Goal: Task Accomplishment & Management: Complete application form

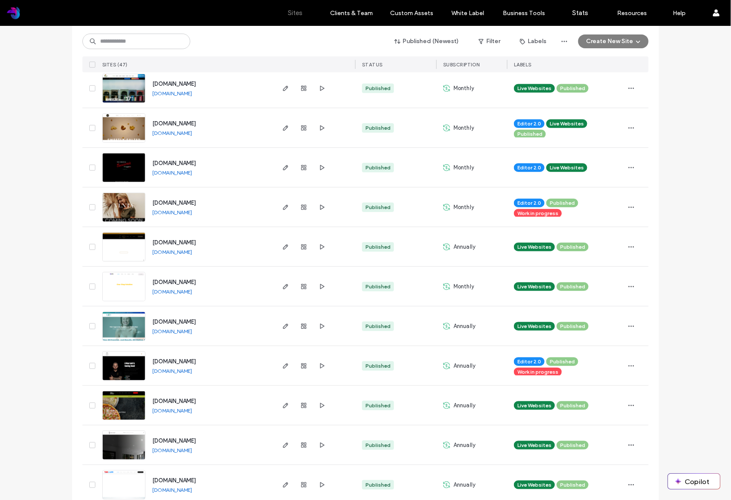
scroll to position [142, 0]
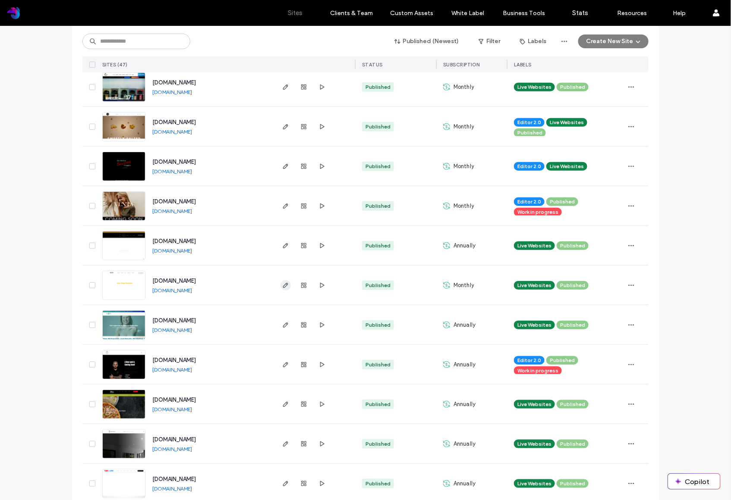
click at [285, 285] on icon "button" at bounding box center [285, 285] width 7 height 7
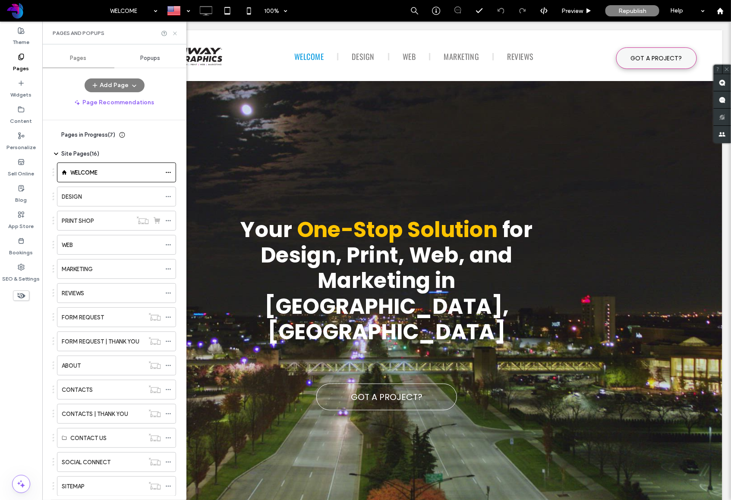
click at [175, 32] on use at bounding box center [174, 32] width 3 height 3
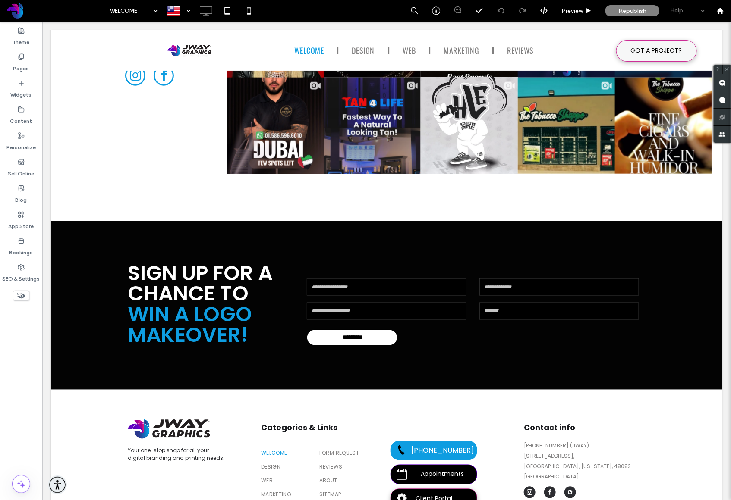
scroll to position [3107, 0]
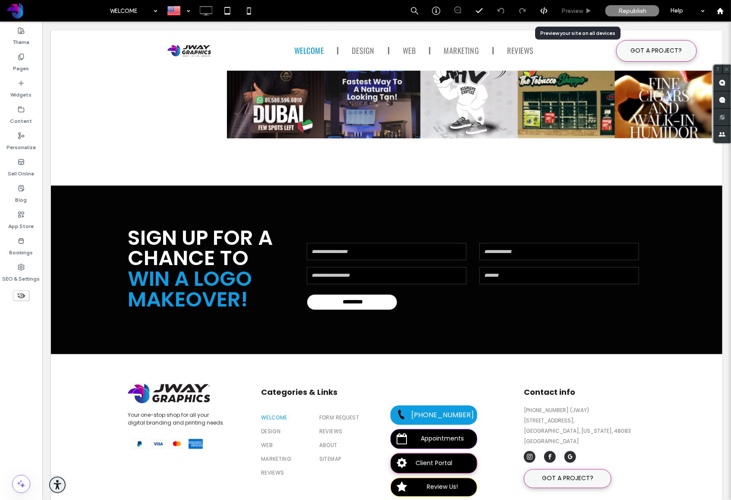
click at [581, 10] on span "Preview" at bounding box center [572, 10] width 22 height 7
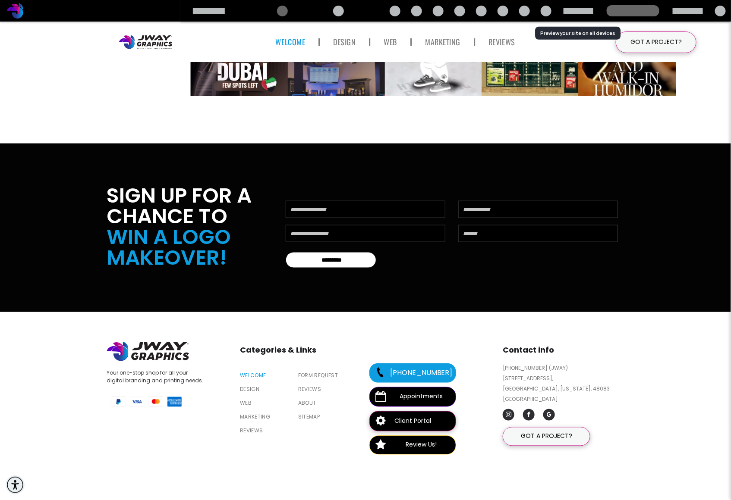
scroll to position [3090, 0]
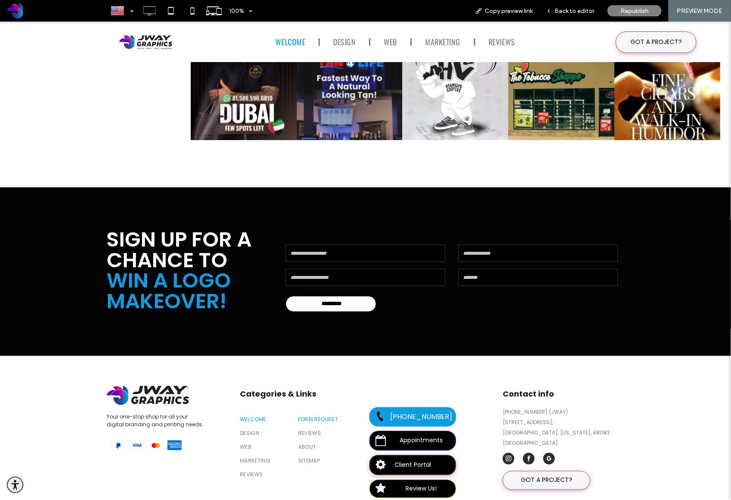
drag, startPoint x: 317, startPoint y: 410, endPoint x: 317, endPoint y: 388, distance: 21.6
click at [317, 420] on span "FORM REQUEST" at bounding box center [318, 424] width 40 height 8
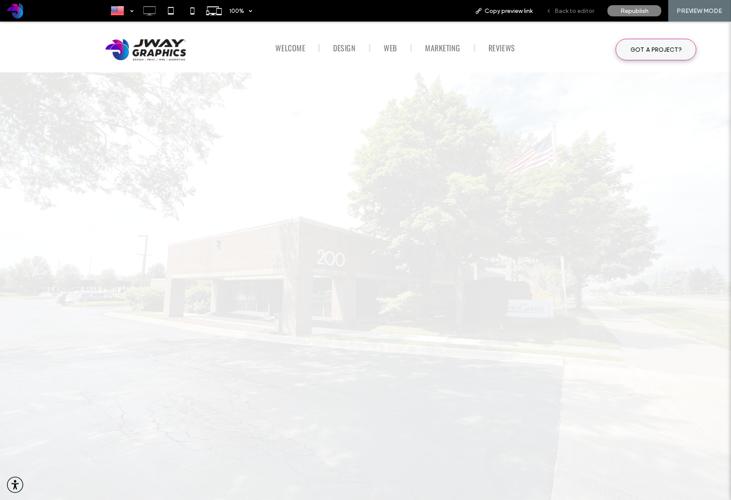
click at [570, 13] on span "Back to editor" at bounding box center [574, 10] width 40 height 7
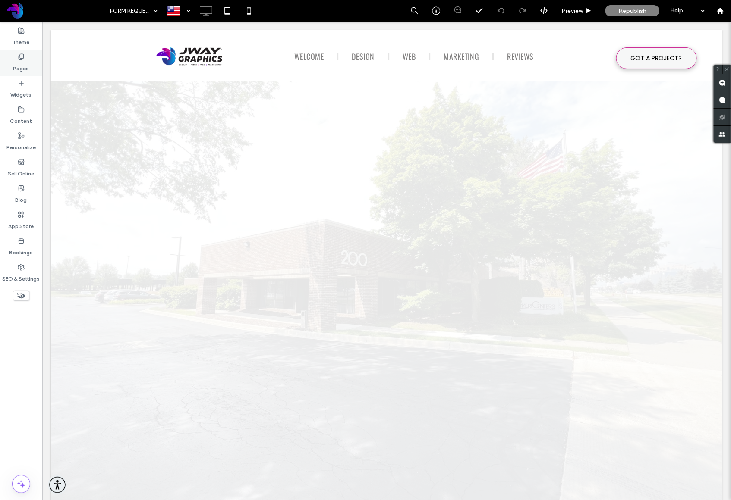
click at [24, 64] on label "Pages" at bounding box center [21, 66] width 16 height 12
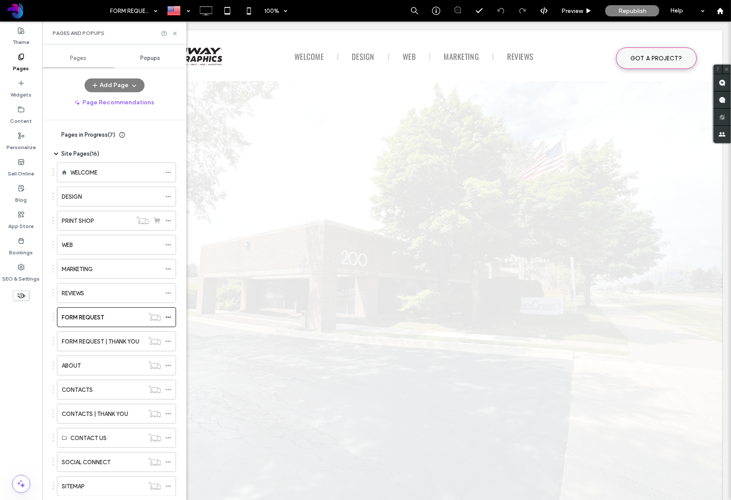
click at [54, 154] on icon at bounding box center [56, 154] width 7 height 7
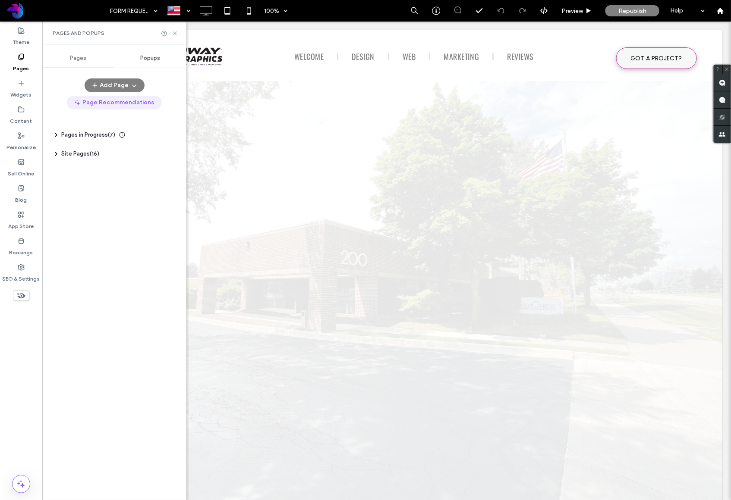
drag, startPoint x: 82, startPoint y: 213, endPoint x: 103, endPoint y: 107, distance: 107.7
click at [82, 213] on div "Pages in Progress ( 7 ) Case Studies Client Testimonials Design Resources Event…" at bounding box center [120, 308] width 134 height 376
click at [125, 88] on button "Add Page" at bounding box center [115, 86] width 60 height 14
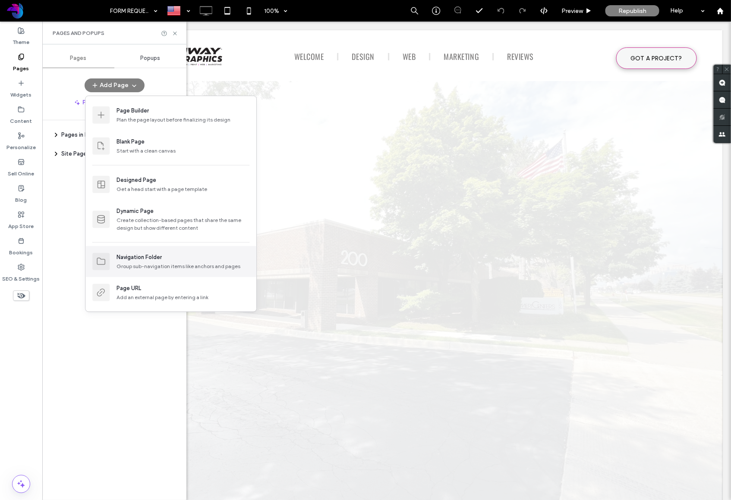
click at [148, 258] on div "Navigation Folder" at bounding box center [138, 257] width 45 height 9
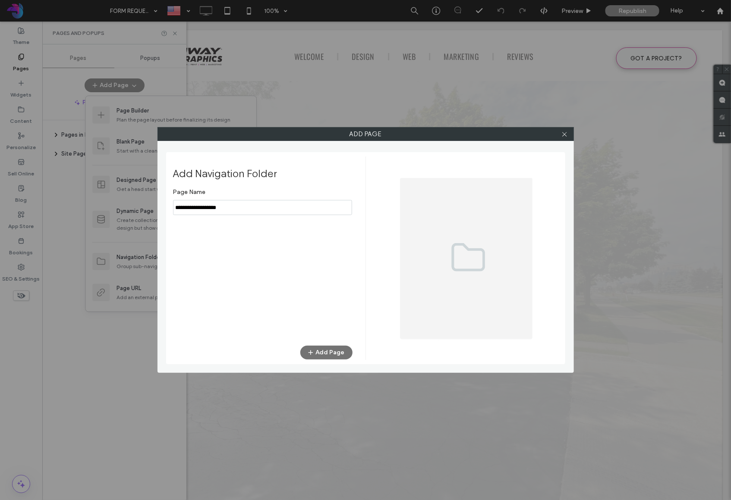
type input "**********"
click at [334, 350] on button "Add Page" at bounding box center [326, 353] width 52 height 14
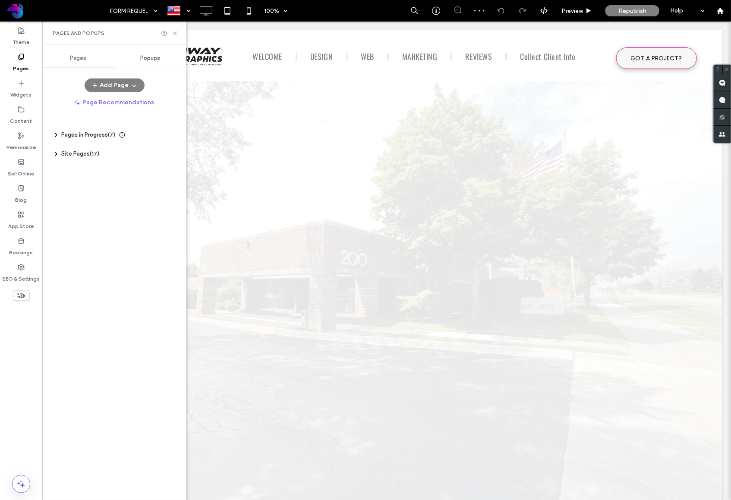
click at [57, 154] on use at bounding box center [56, 153] width 2 height 3
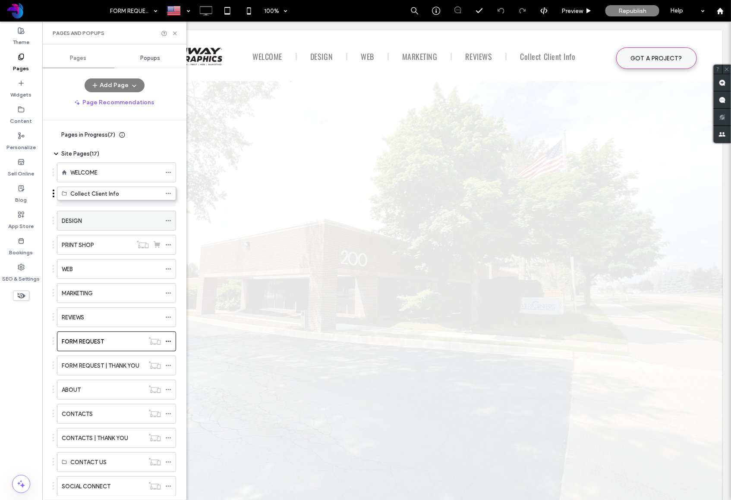
drag, startPoint x: 69, startPoint y: 466, endPoint x: 69, endPoint y: 197, distance: 268.7
click at [55, 154] on icon at bounding box center [56, 154] width 7 height 7
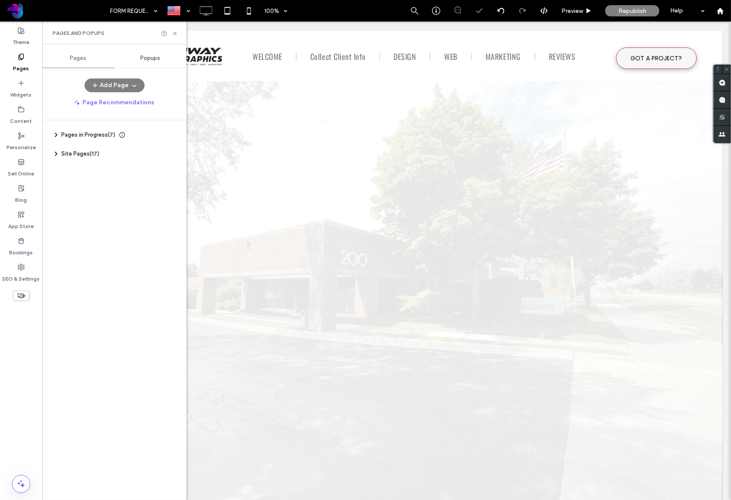
click at [74, 192] on div "Pages in Progress ( 7 ) Case Studies Client Testimonials Design Resources Event…" at bounding box center [120, 308] width 134 height 376
click at [55, 154] on icon at bounding box center [56, 154] width 7 height 7
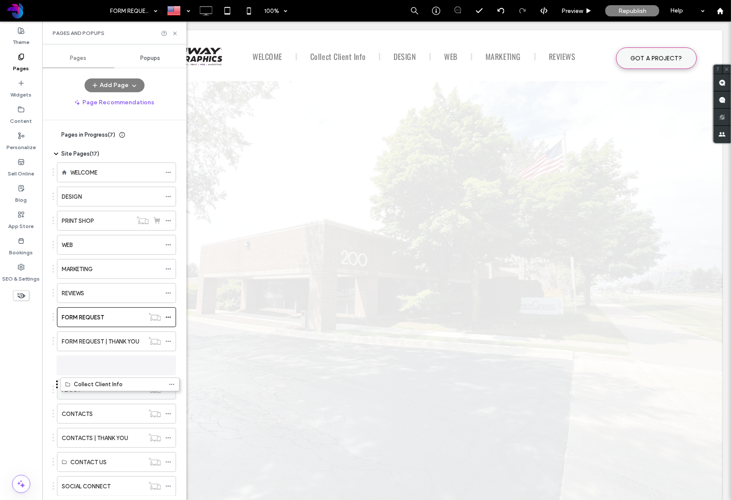
drag, startPoint x: 104, startPoint y: 412, endPoint x: 113, endPoint y: 386, distance: 28.0
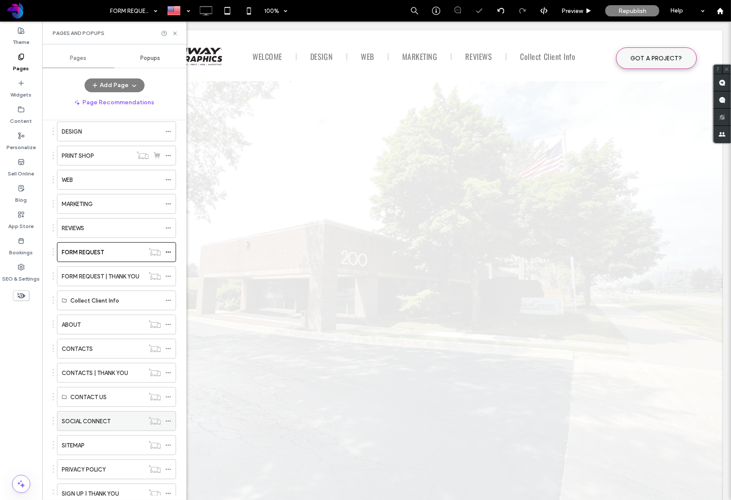
scroll to position [93, 0]
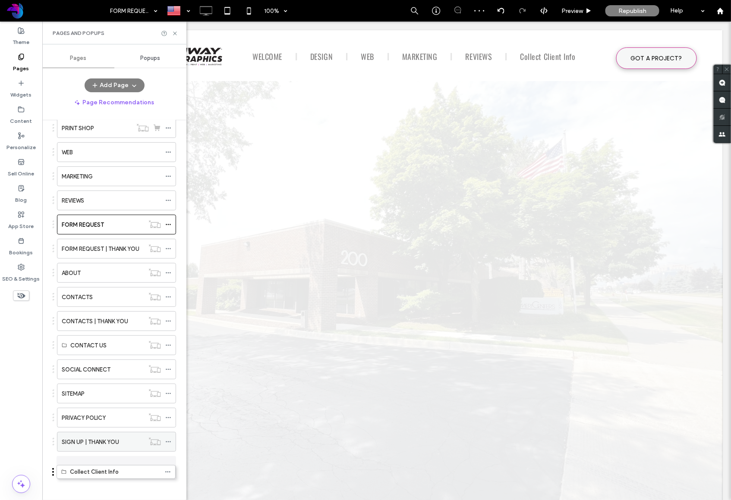
drag, startPoint x: 123, startPoint y: 273, endPoint x: 123, endPoint y: 471, distance: 197.6
click at [167, 466] on icon at bounding box center [168, 466] width 6 height 6
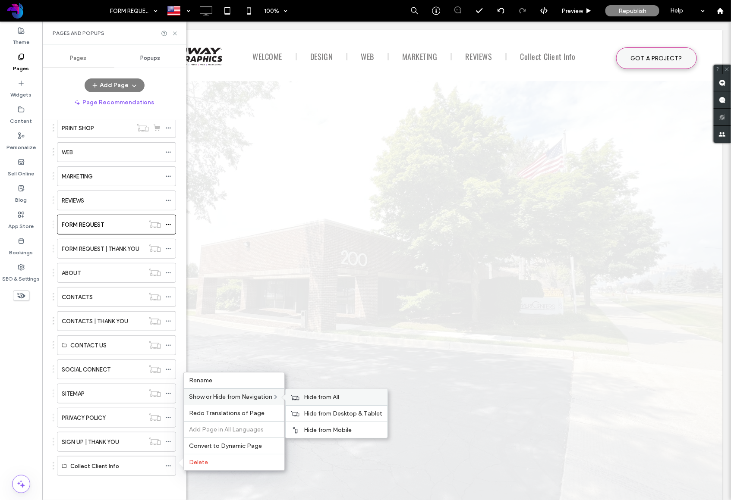
drag, startPoint x: 300, startPoint y: 397, endPoint x: 288, endPoint y: 401, distance: 12.7
click at [299, 397] on use at bounding box center [295, 397] width 8 height 5
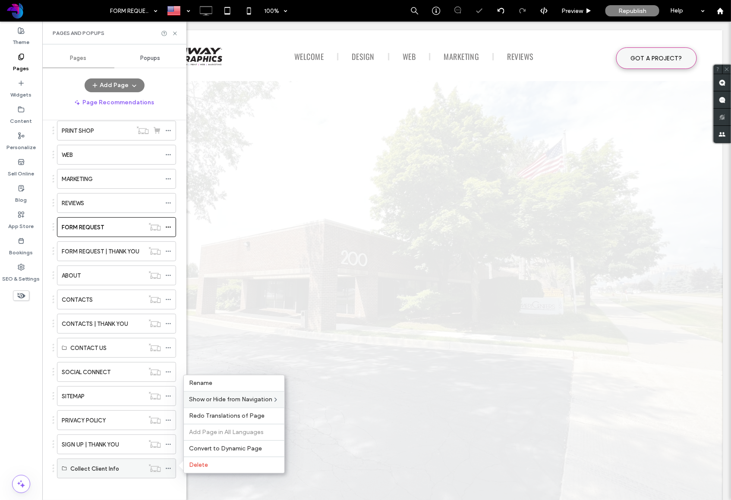
click at [91, 466] on label "Collect Client Info" at bounding box center [94, 469] width 49 height 15
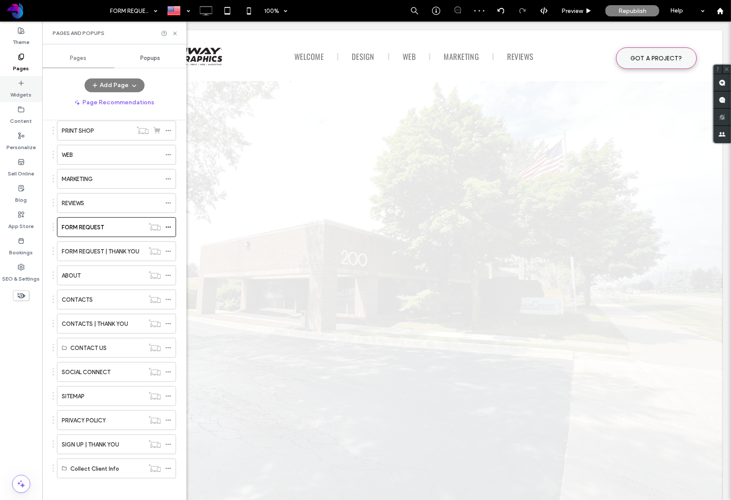
click at [27, 92] on label "Widgets" at bounding box center [21, 93] width 21 height 12
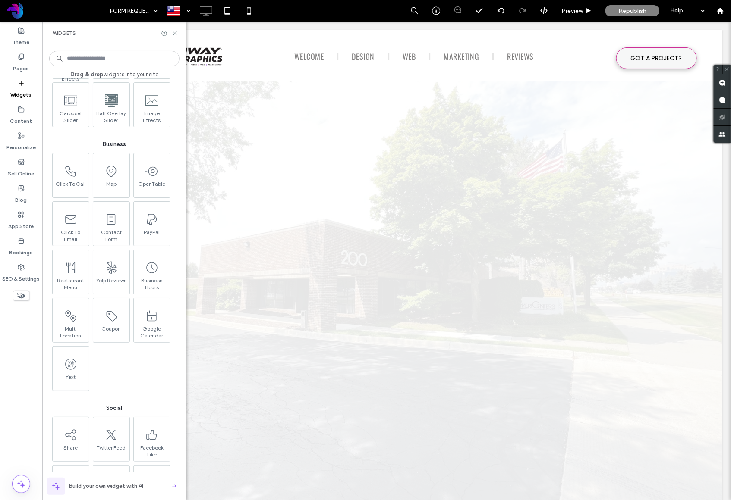
scroll to position [1552, 0]
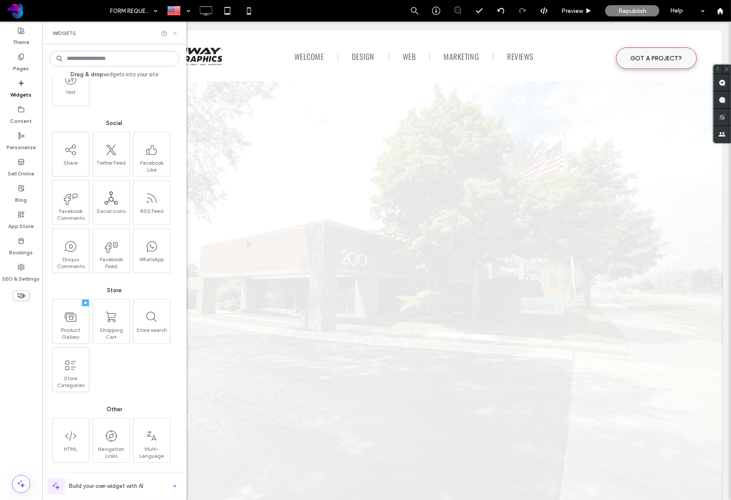
click at [173, 33] on icon at bounding box center [175, 33] width 6 height 6
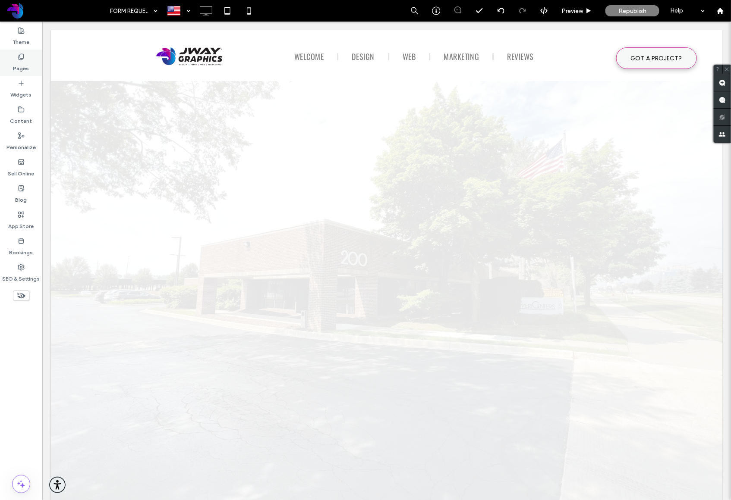
click at [19, 70] on label "Pages" at bounding box center [21, 66] width 16 height 12
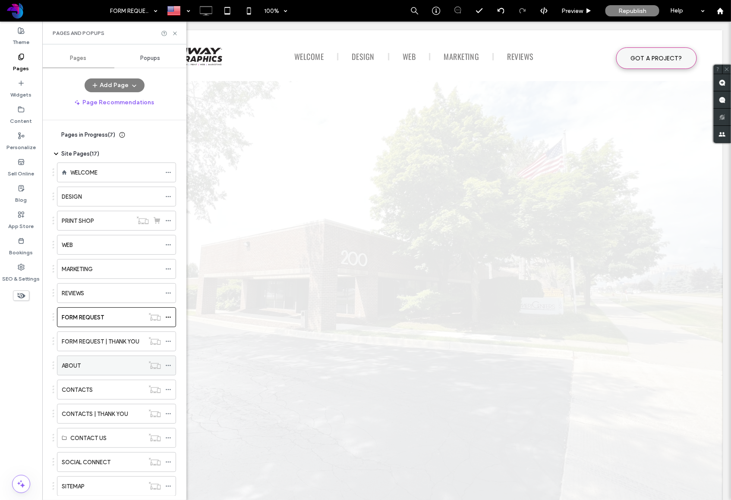
scroll to position [93, 0]
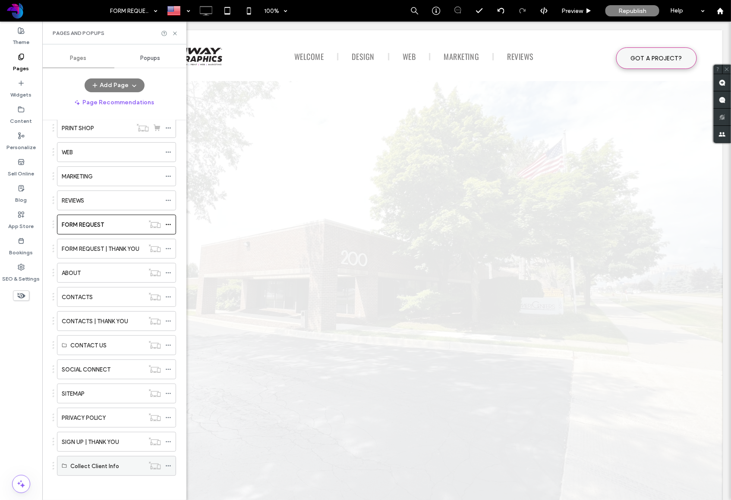
drag, startPoint x: 116, startPoint y: 456, endPoint x: 121, endPoint y: 461, distance: 7.6
click at [115, 457] on div "Collect Client Info" at bounding box center [107, 466] width 74 height 19
click at [169, 464] on icon at bounding box center [168, 466] width 6 height 6
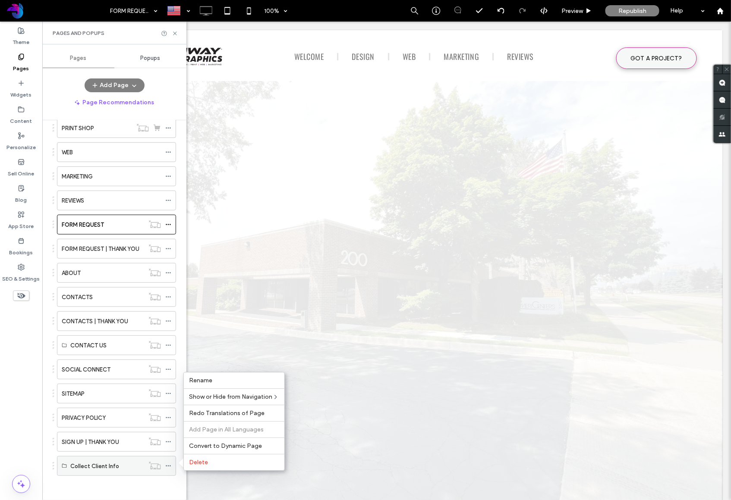
click at [119, 465] on div "Collect Client Info" at bounding box center [107, 466] width 74 height 9
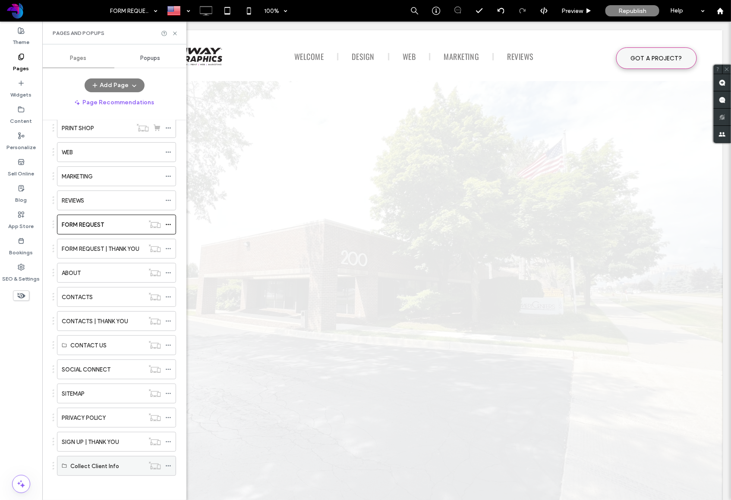
click at [119, 465] on div "Collect Client Info" at bounding box center [107, 466] width 74 height 9
click at [133, 87] on use "button" at bounding box center [134, 86] width 4 height 2
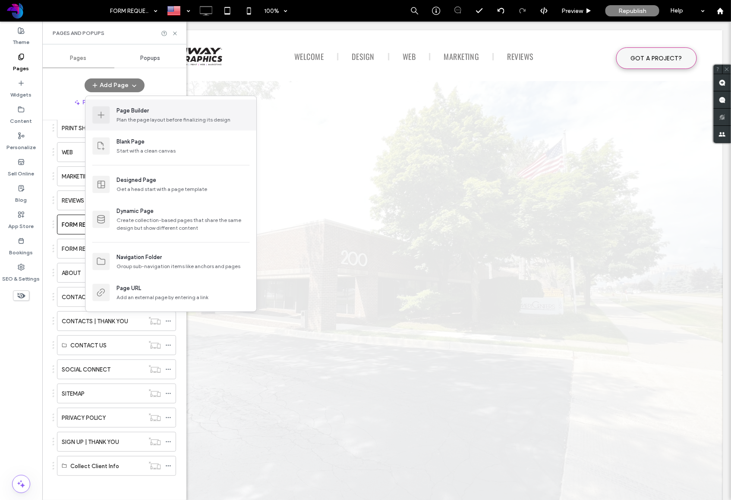
click at [116, 113] on div "Page Builder Plan the page layout before finalizing its design" at bounding box center [170, 115] width 171 height 31
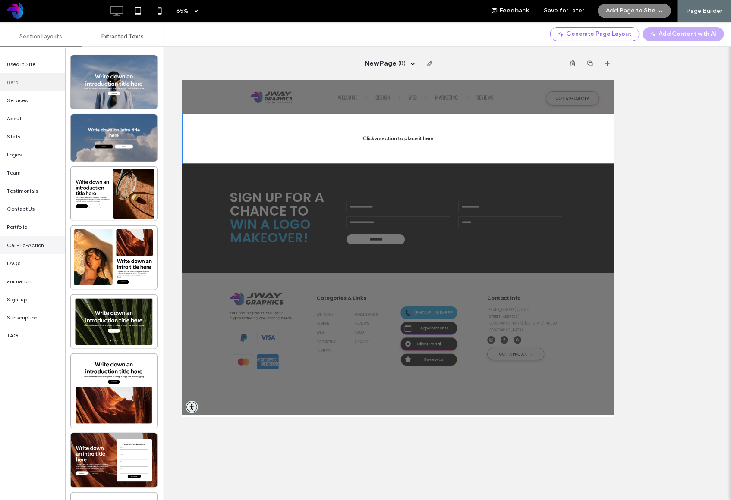
click at [37, 242] on span "Call-To-Action" at bounding box center [25, 246] width 37 height 8
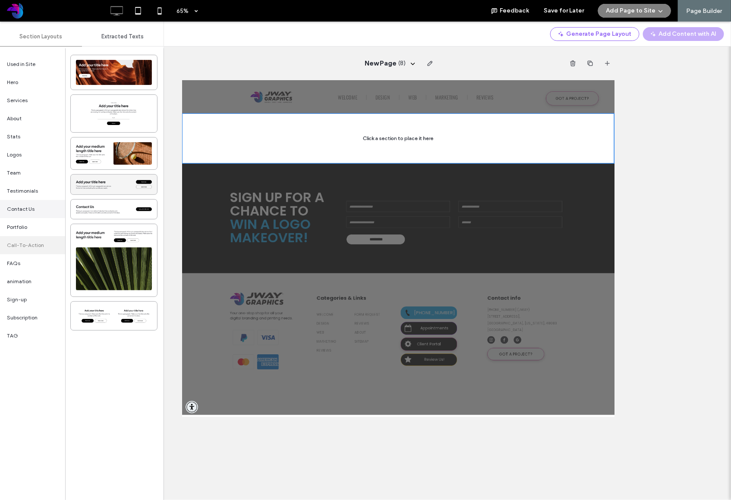
click at [38, 207] on div "Contact Us" at bounding box center [32, 209] width 65 height 18
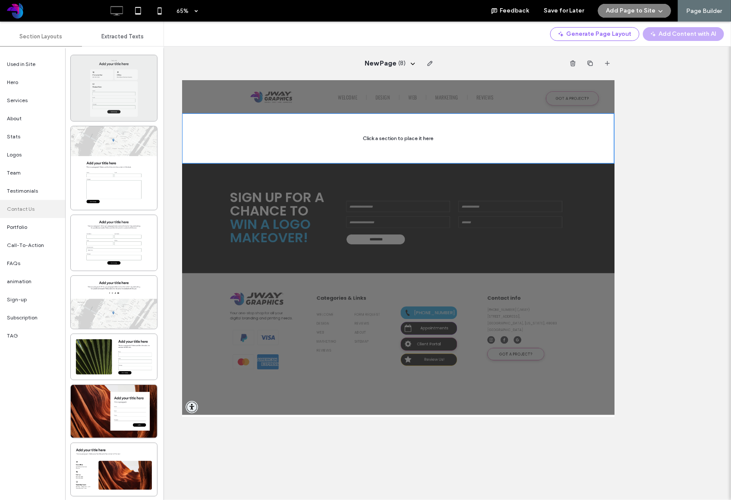
click at [108, 108] on div at bounding box center [114, 88] width 86 height 66
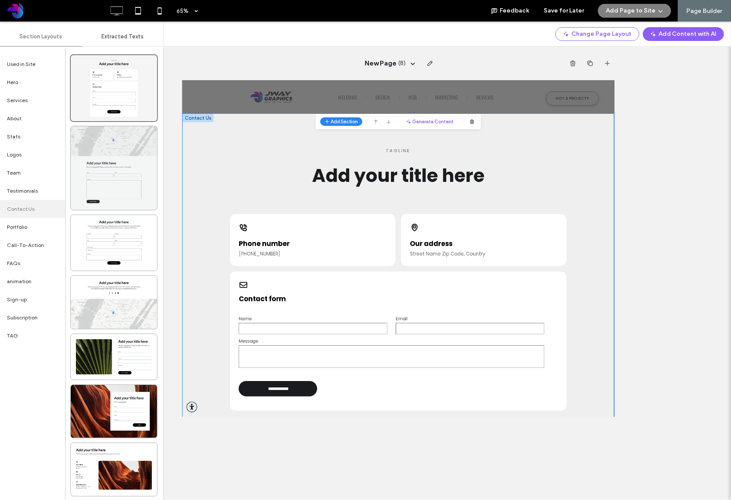
click at [113, 157] on div at bounding box center [114, 168] width 86 height 84
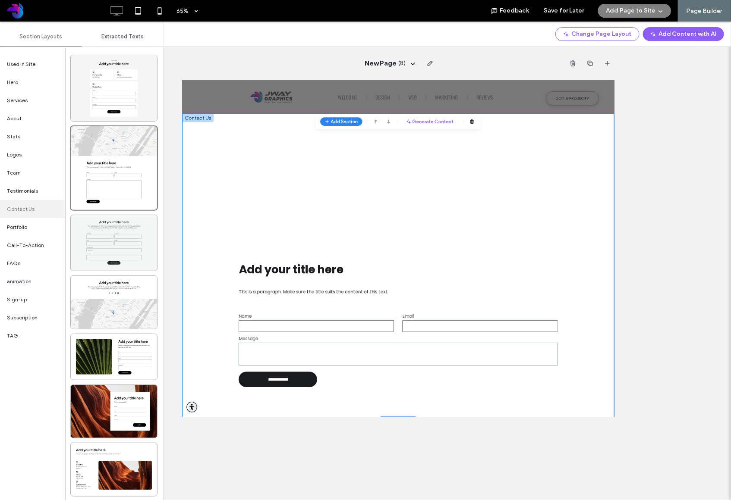
click at [113, 233] on div at bounding box center [114, 243] width 86 height 56
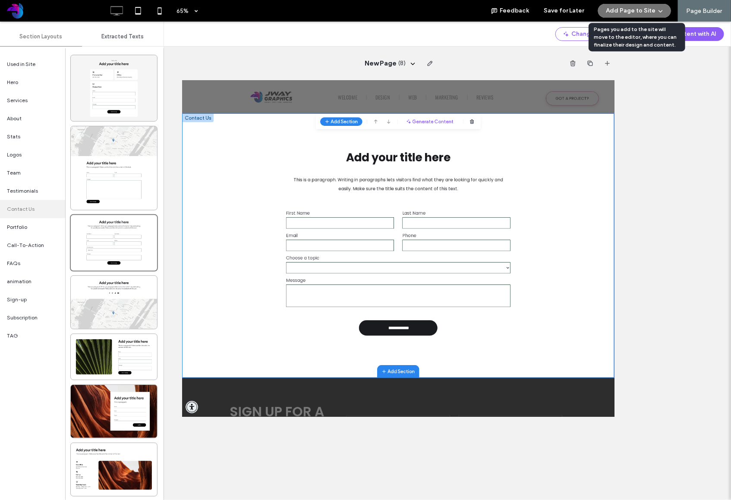
click at [633, 11] on button "Add Page to Site" at bounding box center [634, 11] width 73 height 14
click at [616, 52] on span "Add & Go to Editor" at bounding box center [626, 49] width 49 height 9
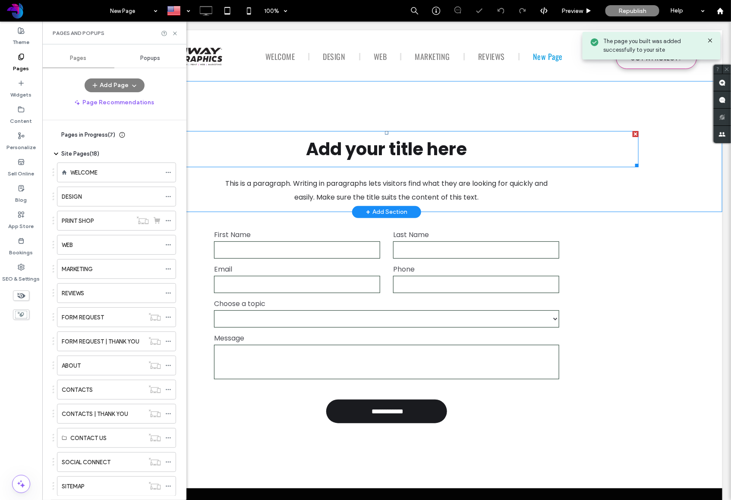
click at [369, 150] on span "Add your title here" at bounding box center [386, 149] width 161 height 24
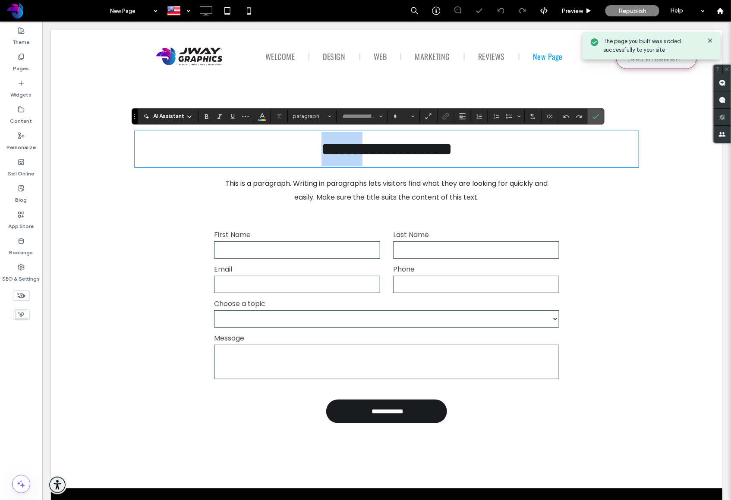
type input "*******"
click at [369, 150] on span "**********" at bounding box center [386, 148] width 130 height 17
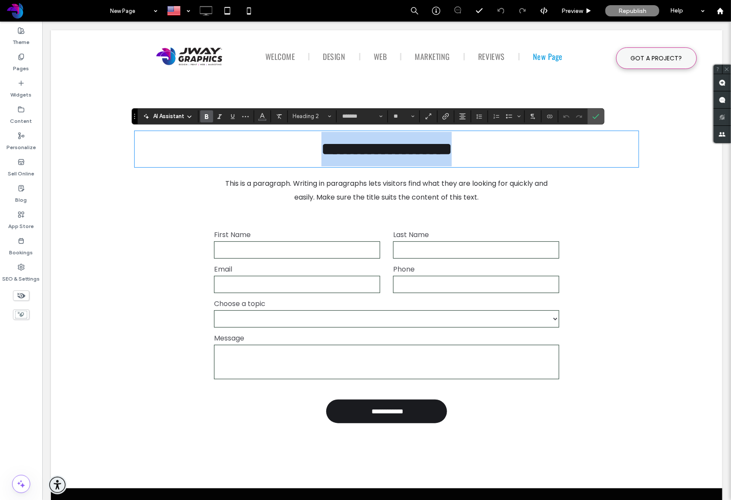
click at [371, 148] on span "**********" at bounding box center [386, 148] width 130 height 17
type input "**"
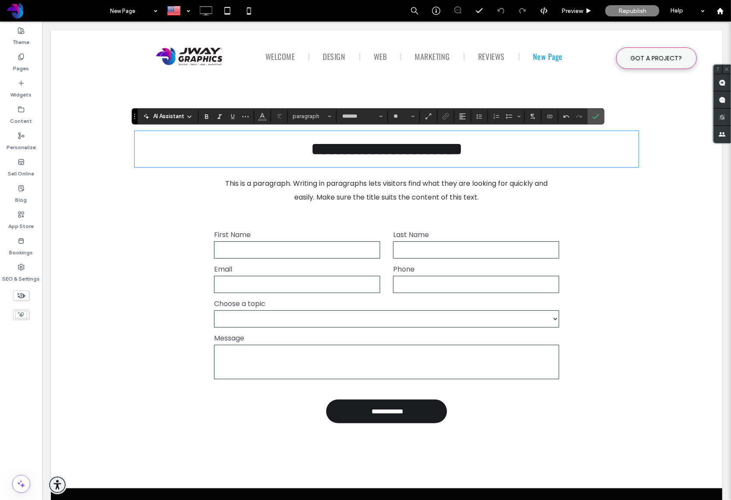
drag, startPoint x: 154, startPoint y: 239, endPoint x: 178, endPoint y: 242, distance: 24.5
click at [153, 239] on div "**********" at bounding box center [386, 328] width 518 height 233
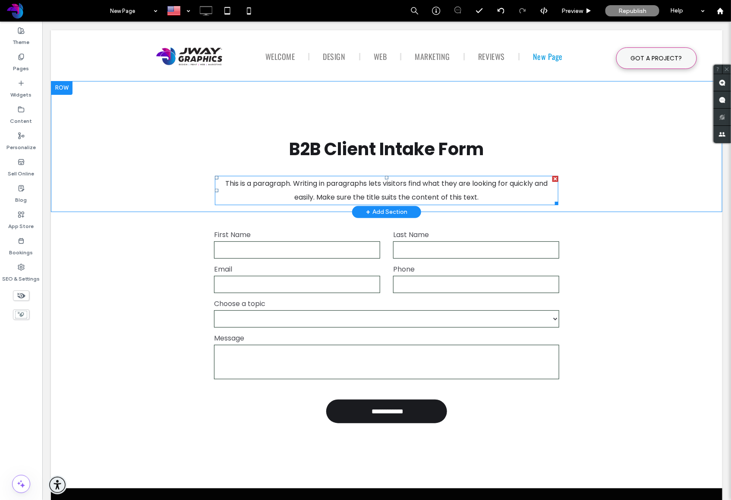
click at [361, 184] on span "This is a paragraph. Writing in paragraphs lets visitors find what they are loo…" at bounding box center [386, 190] width 322 height 24
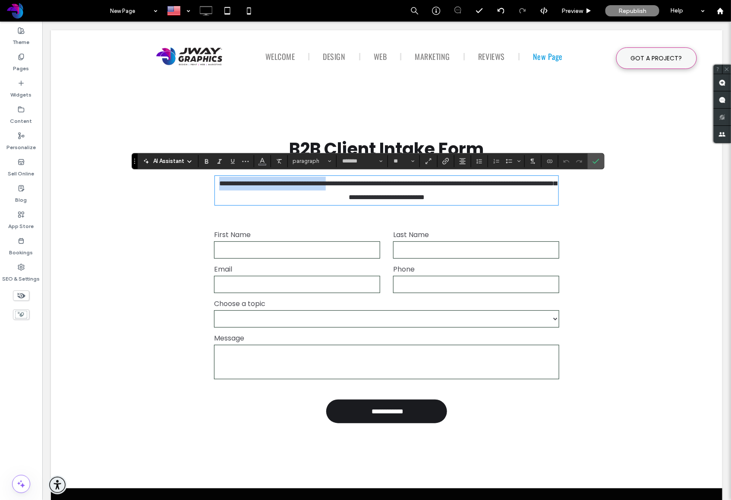
click at [361, 185] on span "**********" at bounding box center [387, 190] width 337 height 20
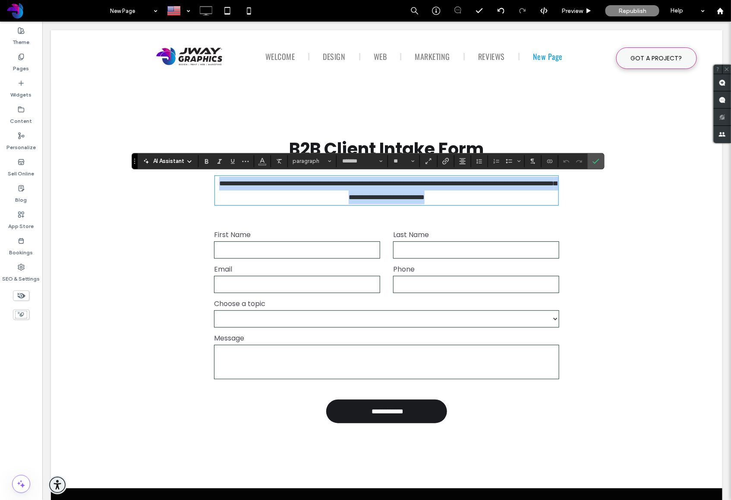
click at [361, 185] on span "**********" at bounding box center [387, 190] width 337 height 20
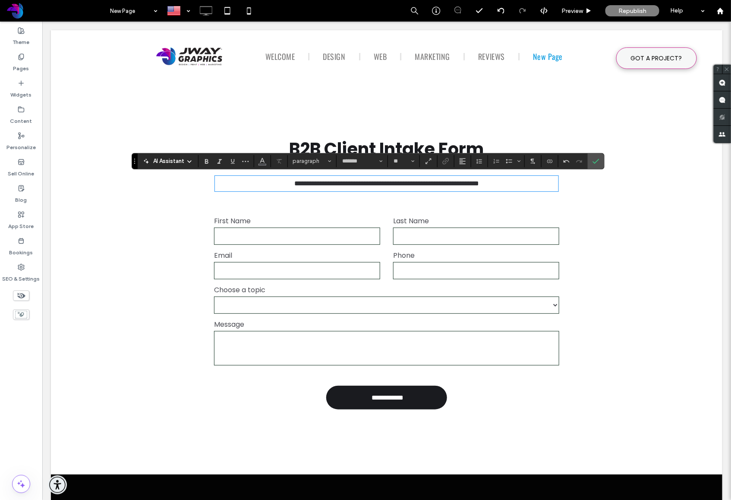
drag, startPoint x: 594, startPoint y: 160, endPoint x: 42, endPoint y: 234, distance: 557.1
click at [594, 160] on icon "Confirm" at bounding box center [595, 161] width 7 height 7
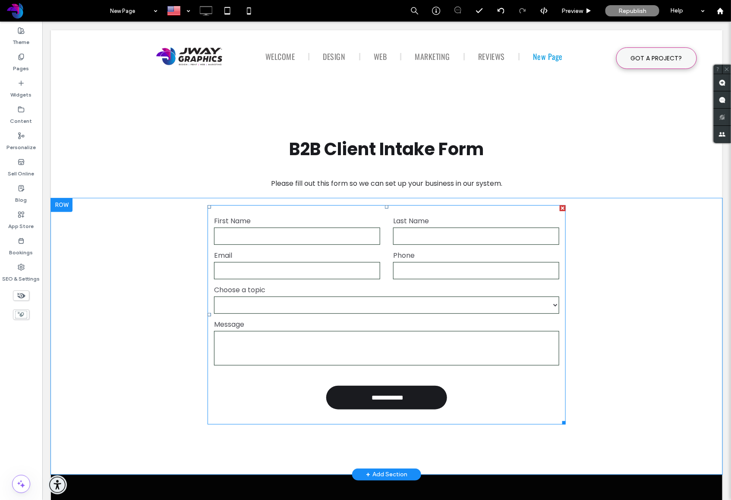
drag, startPoint x: 310, startPoint y: 326, endPoint x: 277, endPoint y: 248, distance: 85.0
click at [310, 326] on label "Message" at bounding box center [386, 324] width 345 height 10
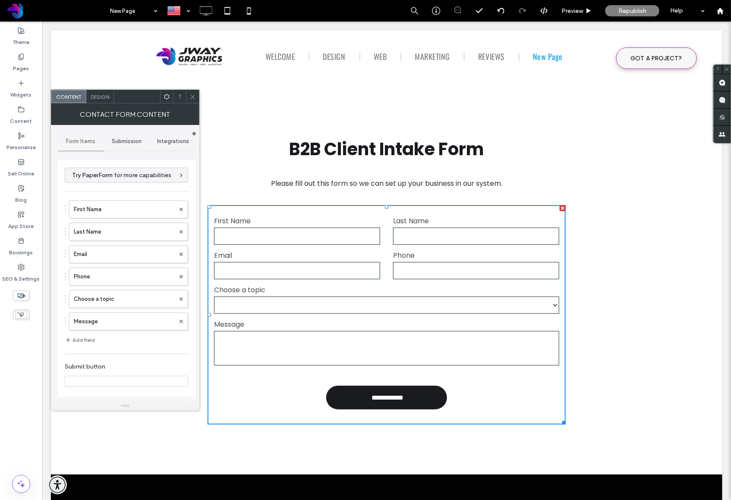
type input "**********"
click at [114, 208] on label "First Name" at bounding box center [124, 209] width 101 height 17
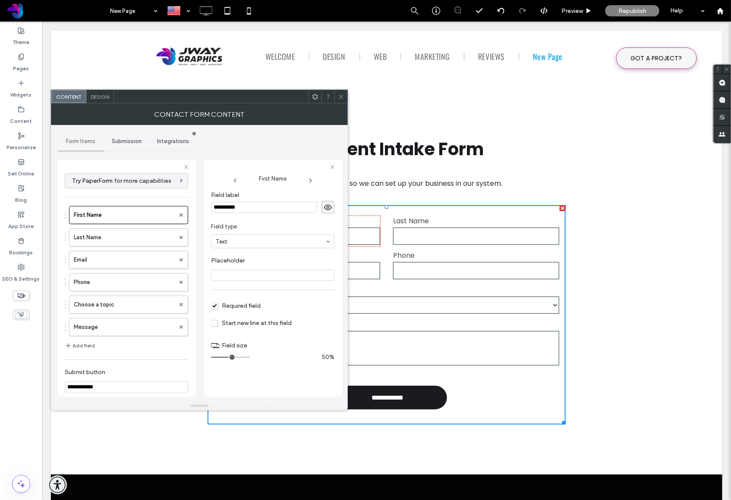
click at [80, 345] on button "Add field" at bounding box center [80, 346] width 30 height 10
type input "*"
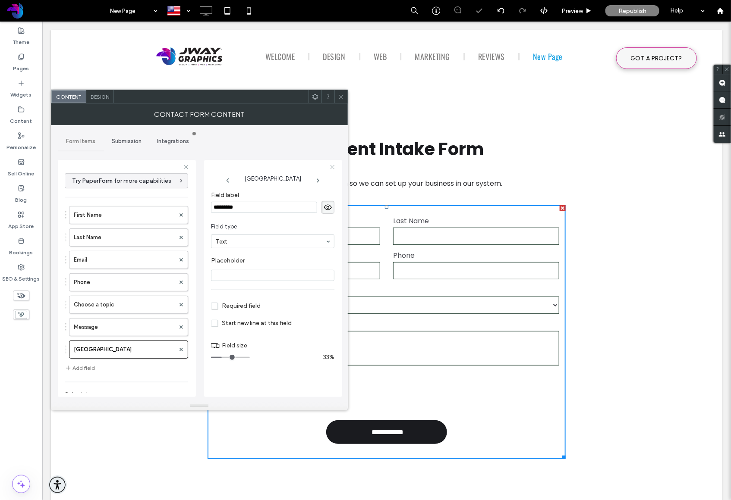
drag, startPoint x: 239, startPoint y: 207, endPoint x: 194, endPoint y: 206, distance: 44.9
click at [194, 206] on div "**********" at bounding box center [127, 277] width 138 height 248
type input "**********"
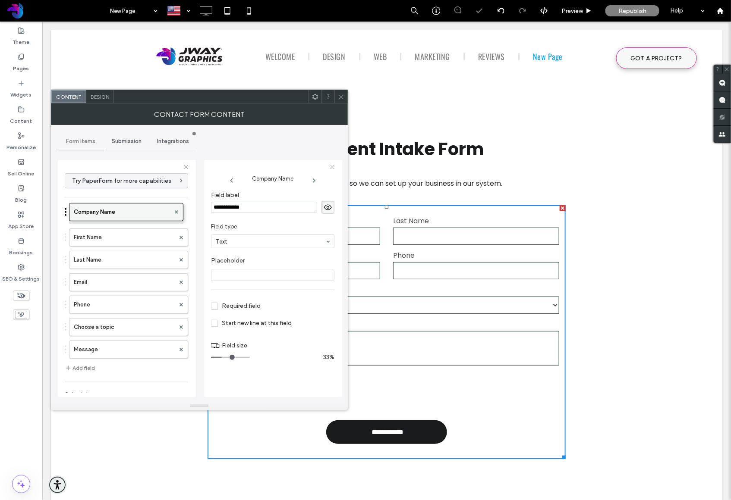
drag, startPoint x: 99, startPoint y: 350, endPoint x: 108, endPoint y: 205, distance: 145.2
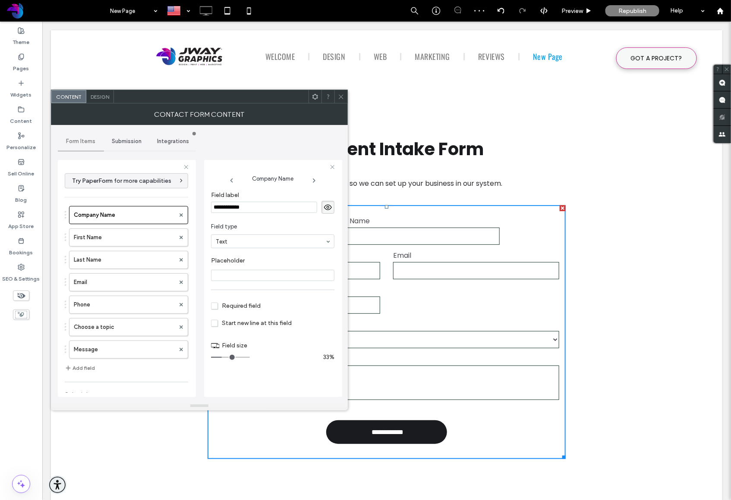
drag, startPoint x: 75, startPoint y: 366, endPoint x: 81, endPoint y: 366, distance: 6.5
click at [75, 366] on button "Add field" at bounding box center [80, 368] width 30 height 10
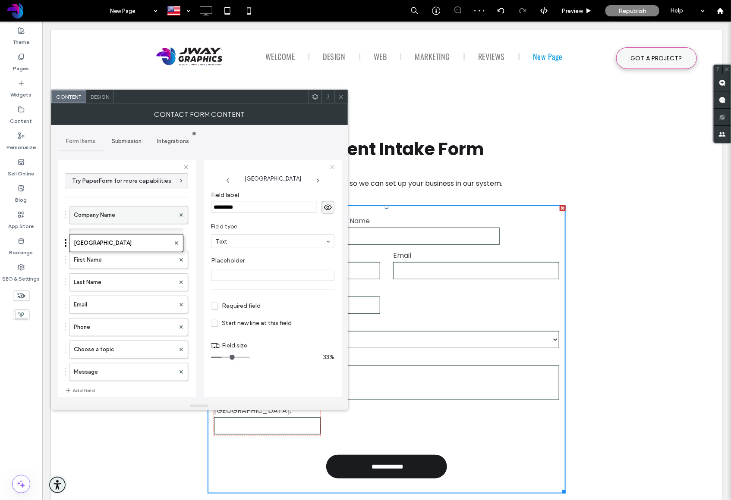
drag, startPoint x: 88, startPoint y: 366, endPoint x: 93, endPoint y: 209, distance: 157.5
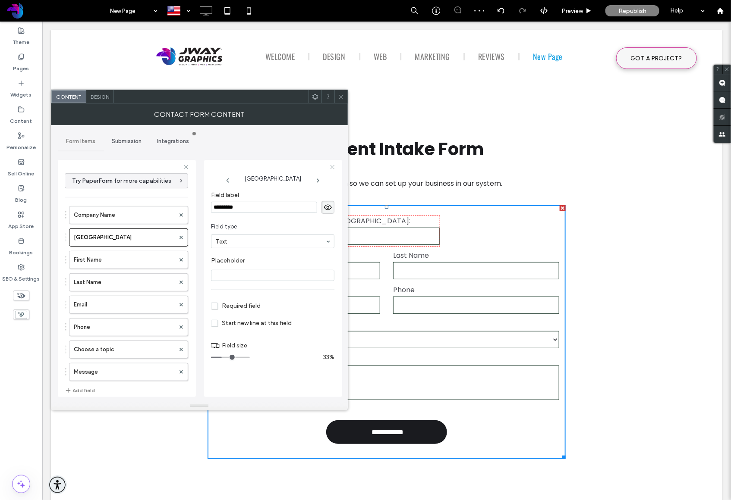
drag, startPoint x: 100, startPoint y: 236, endPoint x: 172, endPoint y: 222, distance: 73.9
click at [100, 236] on label "New Field" at bounding box center [124, 237] width 101 height 17
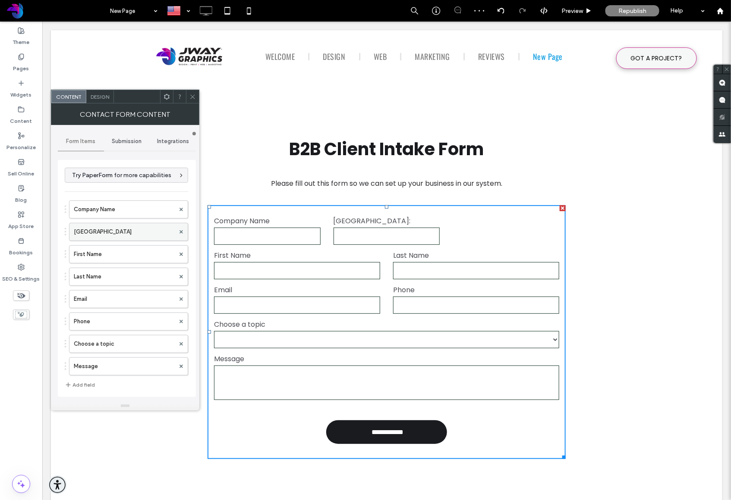
click at [130, 231] on label "New Field" at bounding box center [124, 231] width 101 height 17
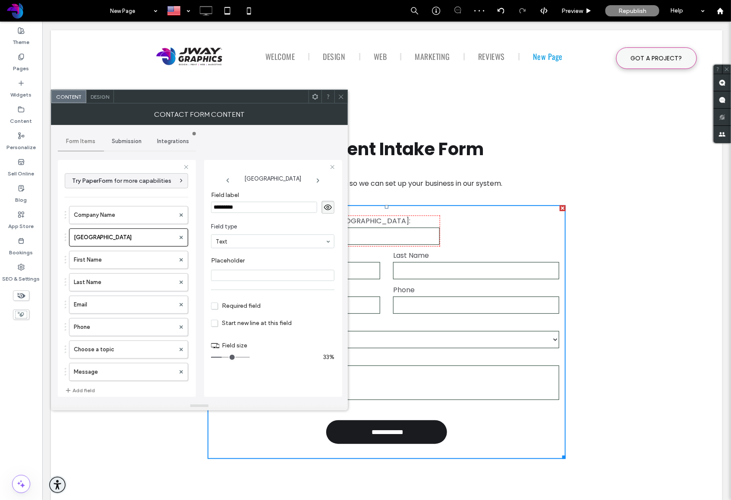
click at [252, 209] on input "*********" at bounding box center [264, 207] width 106 height 11
click at [254, 208] on input "**********" at bounding box center [264, 207] width 106 height 11
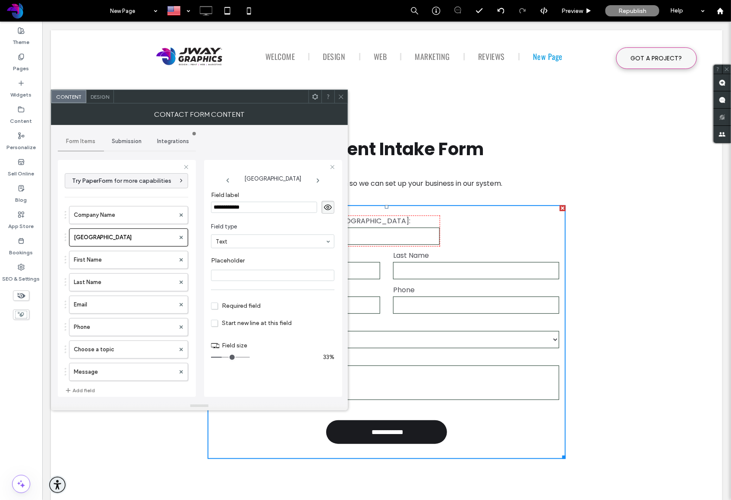
click at [254, 208] on input "**********" at bounding box center [264, 207] width 106 height 11
type input "*******"
click at [134, 217] on label "Company Name" at bounding box center [124, 215] width 101 height 17
drag, startPoint x: 233, startPoint y: 304, endPoint x: 213, endPoint y: 297, distance: 21.0
click at [233, 304] on span "Required field" at bounding box center [236, 305] width 50 height 7
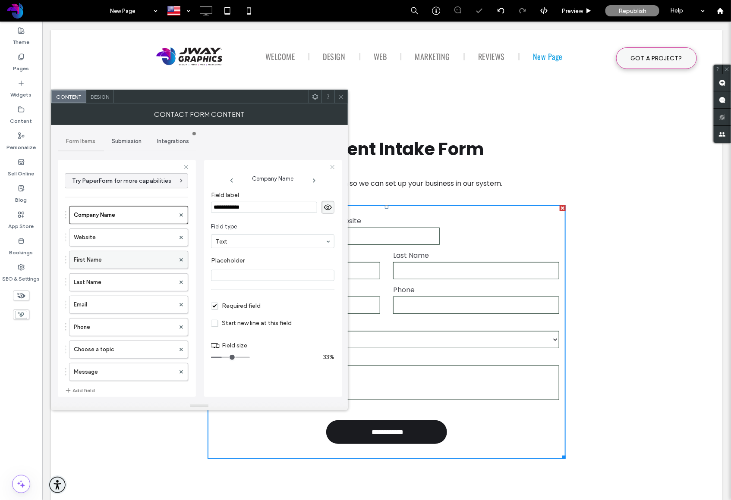
click at [112, 257] on label "First Name" at bounding box center [124, 259] width 101 height 17
click at [87, 387] on button "Add field" at bounding box center [80, 391] width 30 height 10
type input "*"
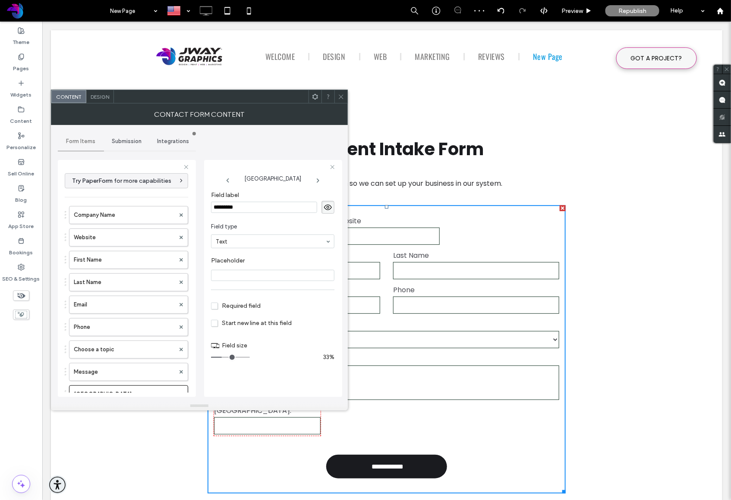
scroll to position [22, 0]
drag, startPoint x: 99, startPoint y: 359, endPoint x: 106, endPoint y: 316, distance: 43.7
click at [106, 315] on div "Company Name Website First Name Last Name Email Phone Choose a topic Message Ne…" at bounding box center [126, 281] width 123 height 202
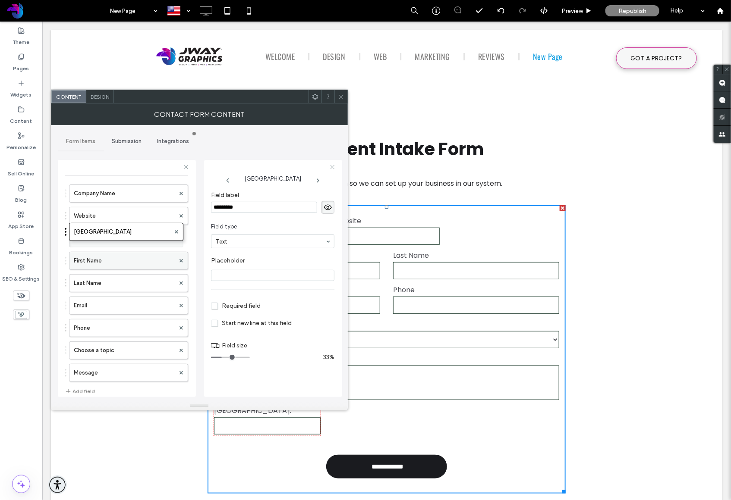
drag, startPoint x: 94, startPoint y: 373, endPoint x: 99, endPoint y: 230, distance: 142.9
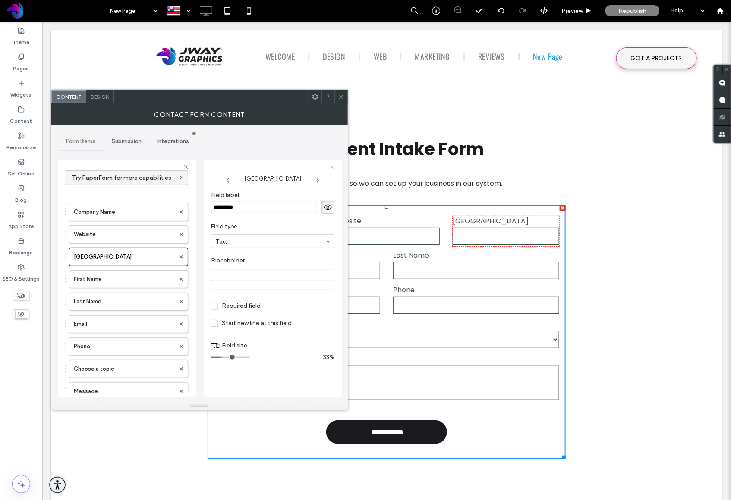
scroll to position [0, 0]
click at [258, 207] on input "*********" at bounding box center [264, 207] width 106 height 11
type input "**********"
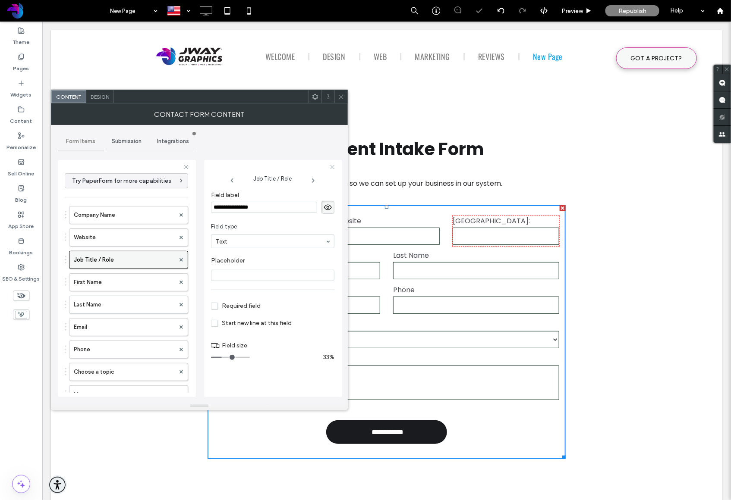
click at [152, 257] on label "Job Title / Role" at bounding box center [124, 259] width 101 height 17
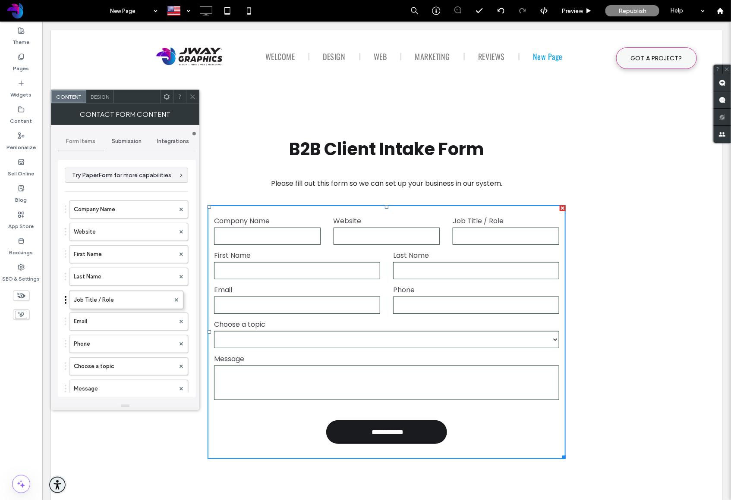
drag, startPoint x: 125, startPoint y: 254, endPoint x: 120, endPoint y: 289, distance: 35.3
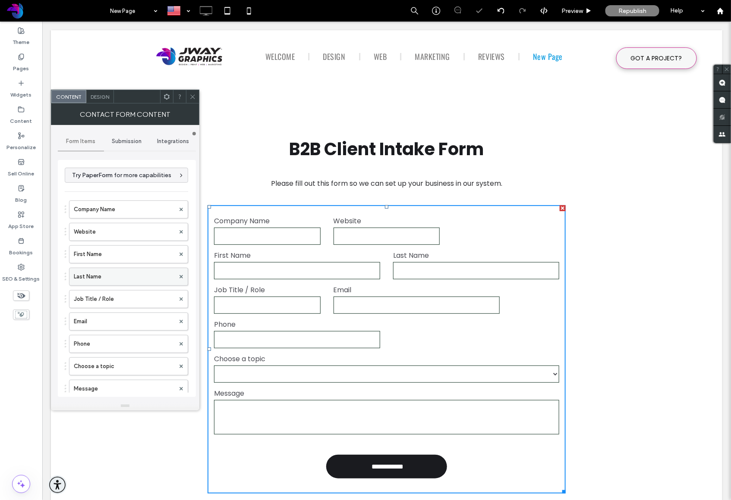
drag, startPoint x: 117, startPoint y: 279, endPoint x: 124, endPoint y: 278, distance: 7.0
click at [117, 279] on label "Last Name" at bounding box center [124, 276] width 101 height 17
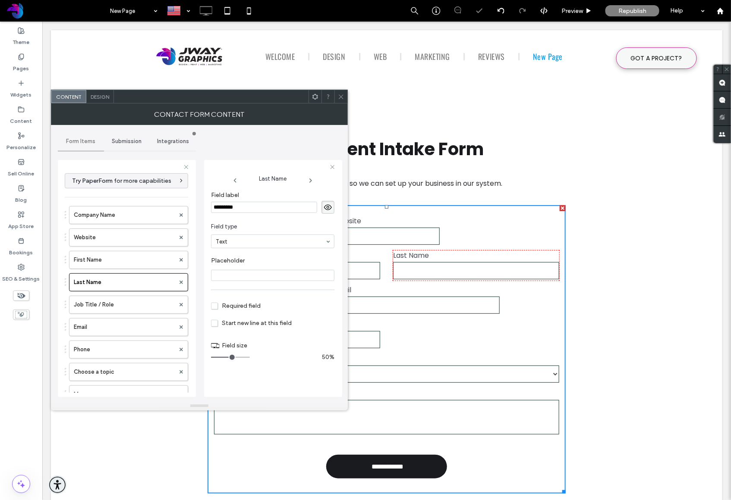
click at [179, 281] on icon at bounding box center [180, 282] width 3 height 3
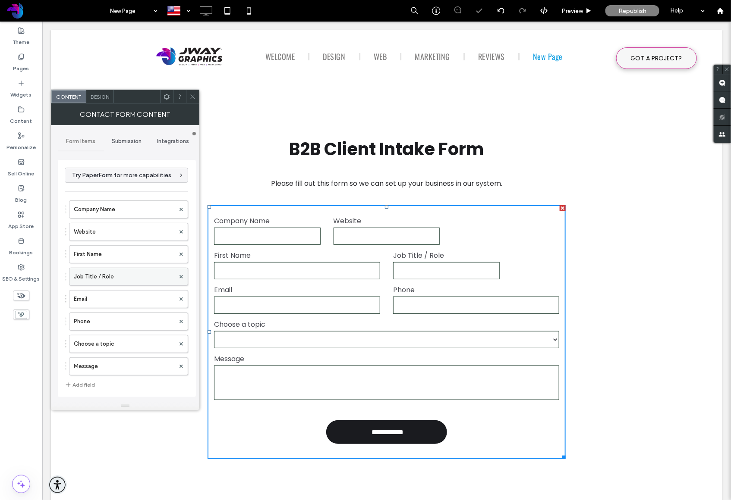
click at [100, 276] on label "Job Title / Role" at bounding box center [124, 276] width 101 height 17
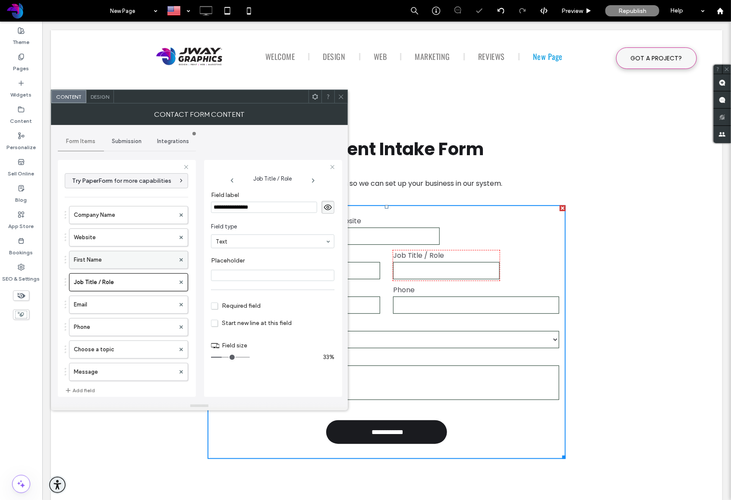
click at [102, 259] on label "First Name" at bounding box center [124, 259] width 101 height 17
type input "*"
click at [236, 208] on input "**********" at bounding box center [264, 207] width 106 height 11
drag, startPoint x: 226, startPoint y: 207, endPoint x: 199, endPoint y: 205, distance: 26.8
click at [200, 205] on div "**********" at bounding box center [199, 263] width 283 height 277
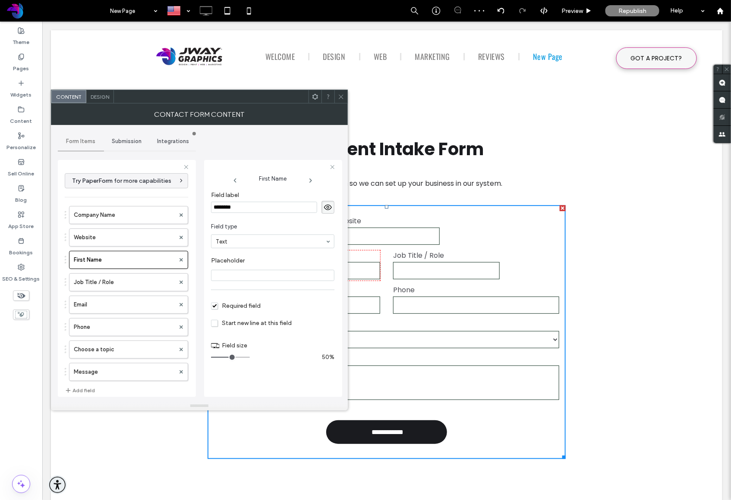
type input "*********"
click at [116, 285] on label "Job Title / Role" at bounding box center [124, 282] width 101 height 17
click at [126, 236] on label "Website" at bounding box center [124, 237] width 101 height 17
click at [124, 220] on label "Company Name" at bounding box center [124, 215] width 101 height 17
drag, startPoint x: 114, startPoint y: 240, endPoint x: 116, endPoint y: 286, distance: 45.8
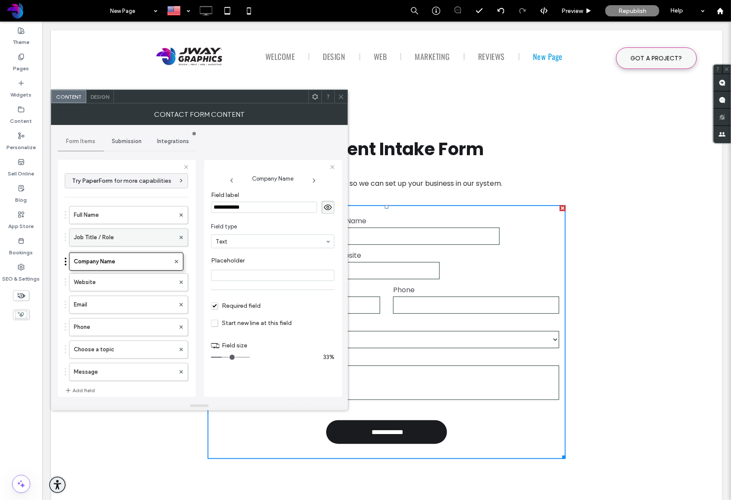
drag, startPoint x: 119, startPoint y: 214, endPoint x: 113, endPoint y: 262, distance: 48.2
click at [102, 233] on label "Job Title / Role" at bounding box center [124, 237] width 101 height 17
click at [230, 358] on input "range" at bounding box center [230, 357] width 39 height 1
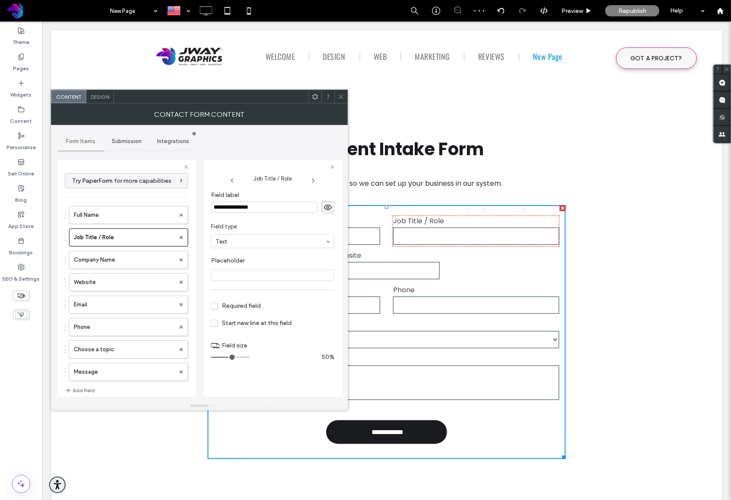
drag, startPoint x: 230, startPoint y: 358, endPoint x: 219, endPoint y: 346, distance: 16.5
click at [228, 358] on input "range" at bounding box center [230, 357] width 39 height 1
click at [137, 219] on label "Full Name" at bounding box center [124, 215] width 101 height 17
drag, startPoint x: 129, startPoint y: 237, endPoint x: 129, endPoint y: 254, distance: 16.4
click at [129, 237] on label "Job Title / Role" at bounding box center [124, 237] width 101 height 17
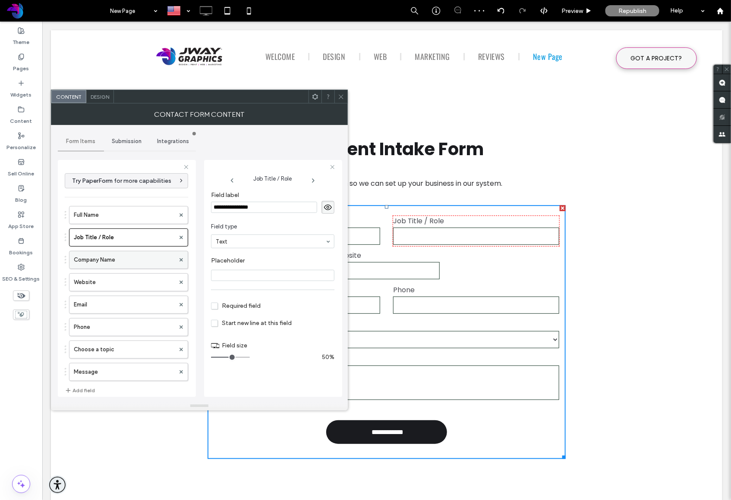
click at [129, 257] on label "Company Name" at bounding box center [124, 259] width 101 height 17
click at [229, 358] on input "range" at bounding box center [230, 357] width 39 height 1
drag, startPoint x: 129, startPoint y: 275, endPoint x: 135, endPoint y: 277, distance: 6.4
click at [129, 275] on label "Website" at bounding box center [124, 282] width 101 height 17
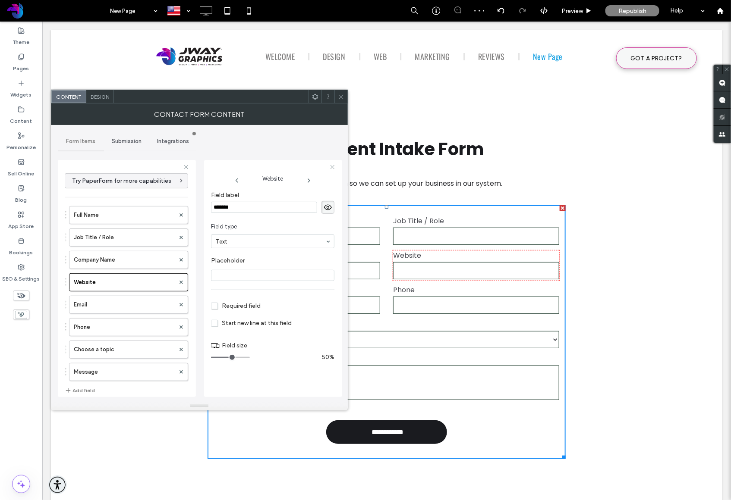
click at [228, 358] on input "range" at bounding box center [230, 357] width 39 height 1
click at [129, 309] on label "Email" at bounding box center [124, 304] width 101 height 17
click at [109, 282] on label "Website" at bounding box center [124, 282] width 101 height 17
click at [114, 302] on label "Email" at bounding box center [124, 304] width 101 height 17
click at [107, 327] on label "Phone" at bounding box center [124, 327] width 101 height 17
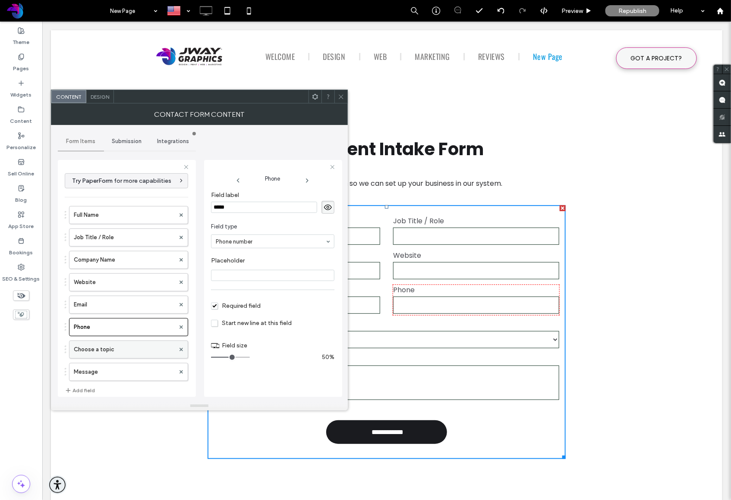
click at [116, 348] on label "Choose a topic" at bounding box center [124, 349] width 101 height 17
type input "**"
click at [343, 96] on icon at bounding box center [341, 97] width 6 height 6
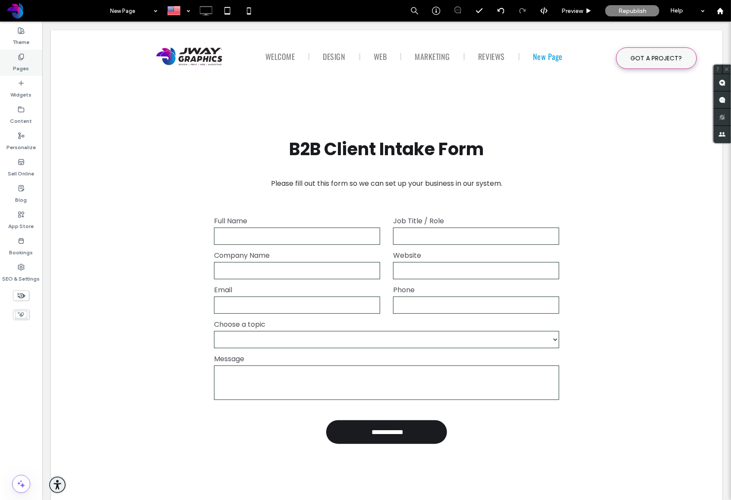
click at [19, 59] on use at bounding box center [21, 57] width 5 height 6
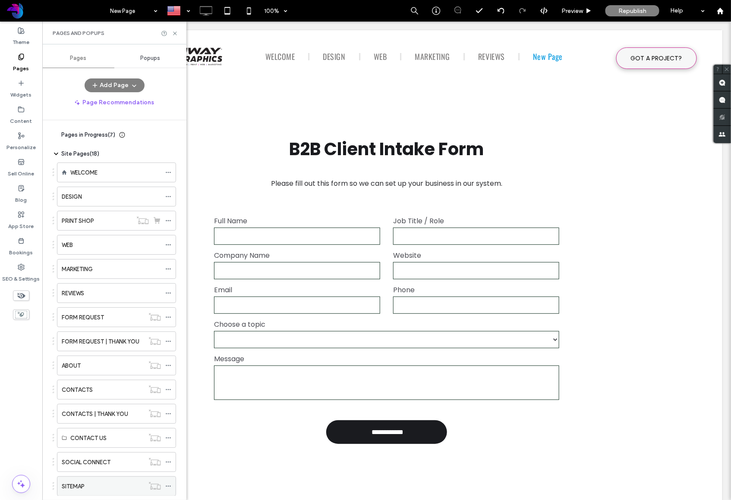
scroll to position [117, 0]
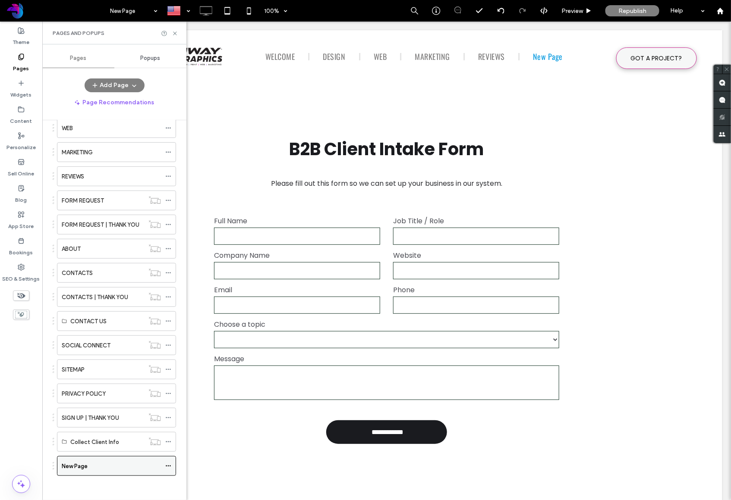
click at [168, 466] on use at bounding box center [168, 466] width 5 height 1
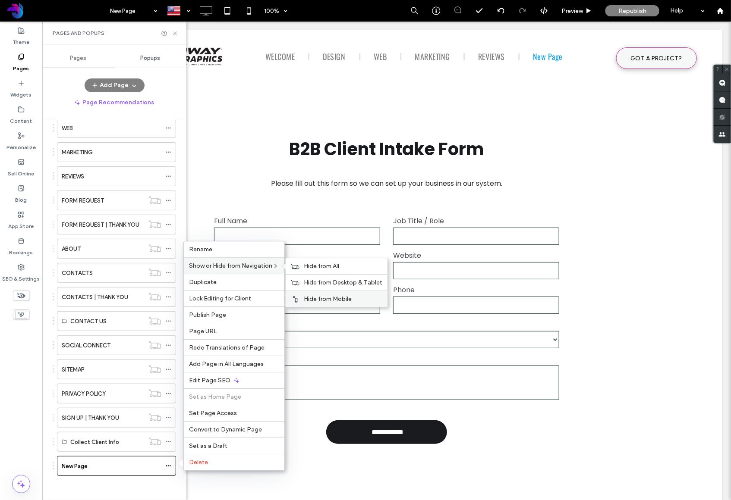
drag, startPoint x: 324, startPoint y: 265, endPoint x: 304, endPoint y: 292, distance: 33.9
click at [324, 265] on span "Hide from All" at bounding box center [321, 266] width 35 height 7
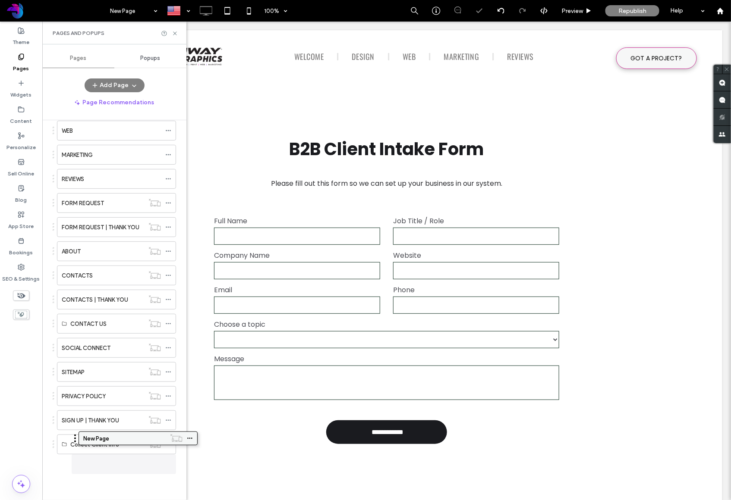
scroll to position [113, 0]
drag, startPoint x: 104, startPoint y: 440, endPoint x: 101, endPoint y: 449, distance: 9.5
